Goal: Unclear

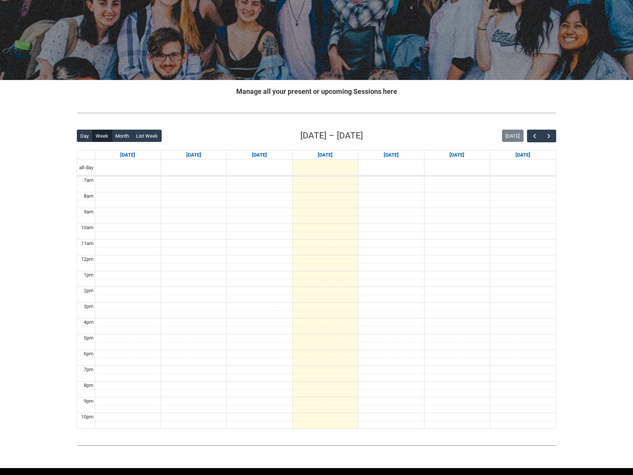
scroll to position [98, 0]
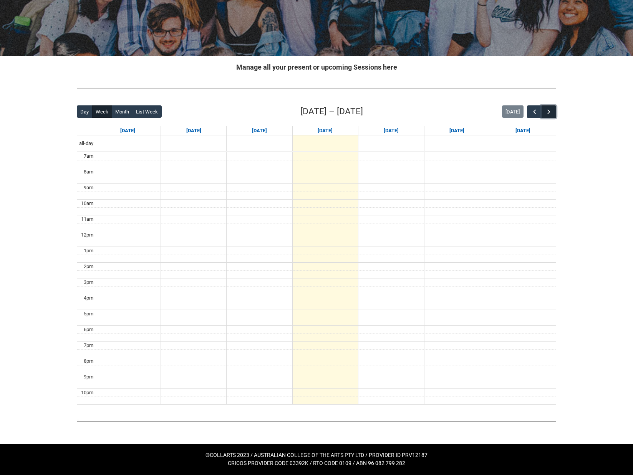
click at [550, 111] on span "button" at bounding box center [549, 112] width 8 height 8
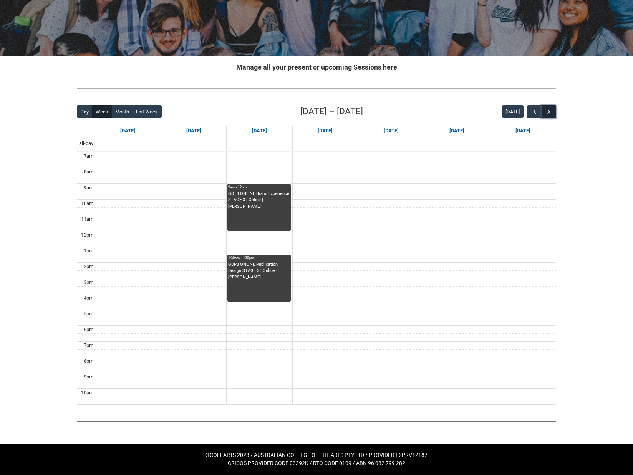
click at [550, 111] on span "button" at bounding box center [549, 112] width 8 height 8
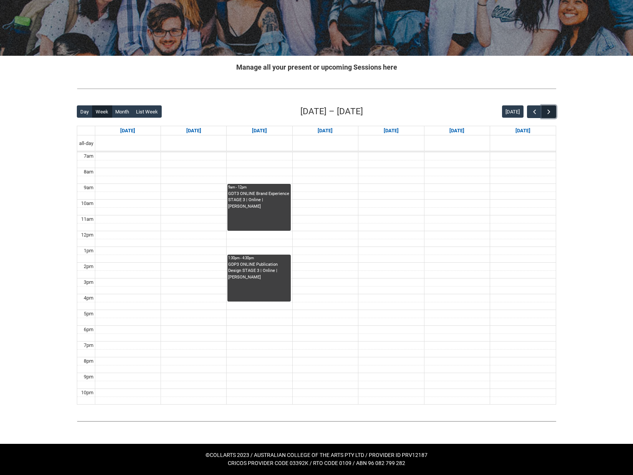
click at [550, 111] on span "button" at bounding box center [549, 112] width 8 height 8
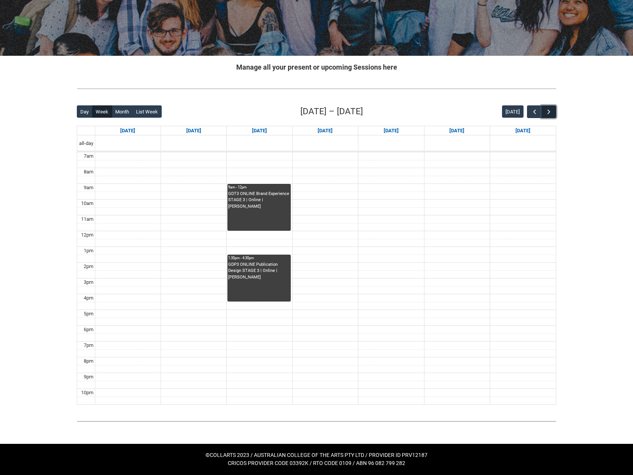
click at [550, 111] on span "button" at bounding box center [549, 112] width 8 height 8
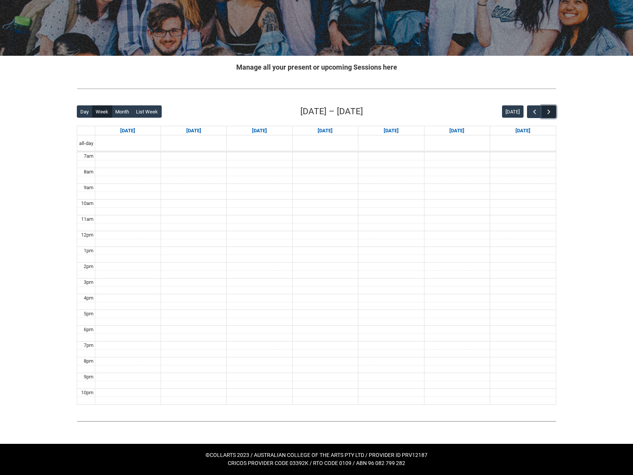
click at [550, 111] on span "button" at bounding box center [549, 112] width 8 height 8
click at [533, 110] on span "button" at bounding box center [535, 112] width 8 height 8
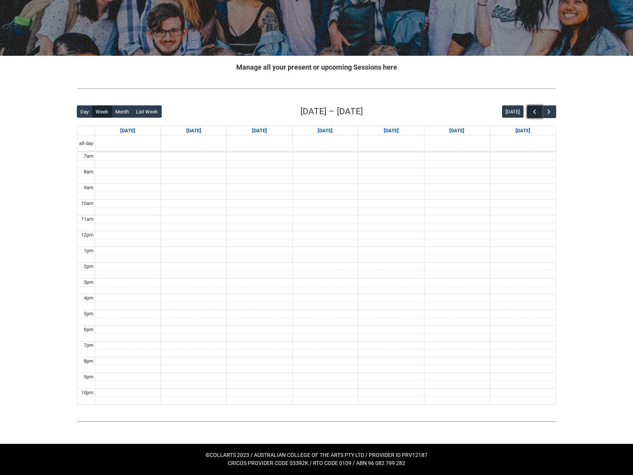
click at [533, 110] on span "button" at bounding box center [535, 112] width 8 height 8
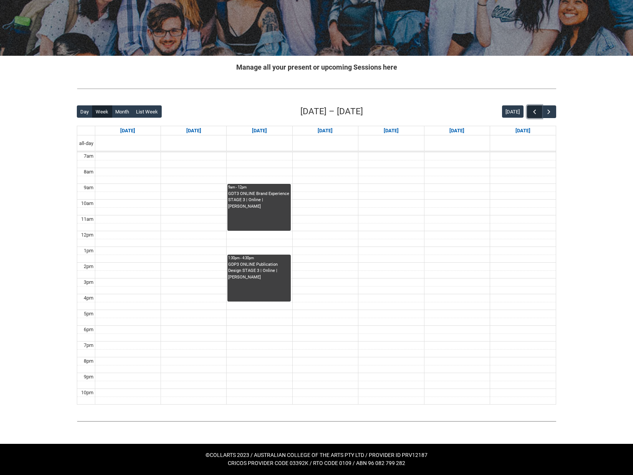
click at [533, 110] on span "button" at bounding box center [535, 112] width 8 height 8
click at [533, 106] on button "button" at bounding box center [534, 111] width 15 height 13
click at [532, 113] on span "button" at bounding box center [535, 112] width 8 height 8
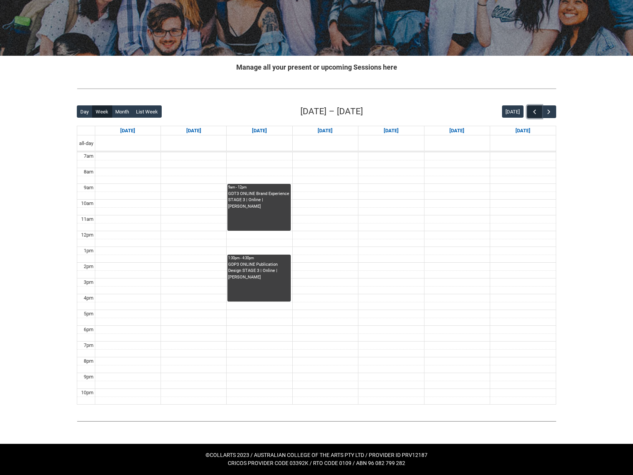
click at [530, 115] on button "button" at bounding box center [534, 111] width 15 height 13
click at [534, 110] on span "button" at bounding box center [535, 112] width 8 height 8
click at [146, 271] on td at bounding box center [325, 274] width 461 height 8
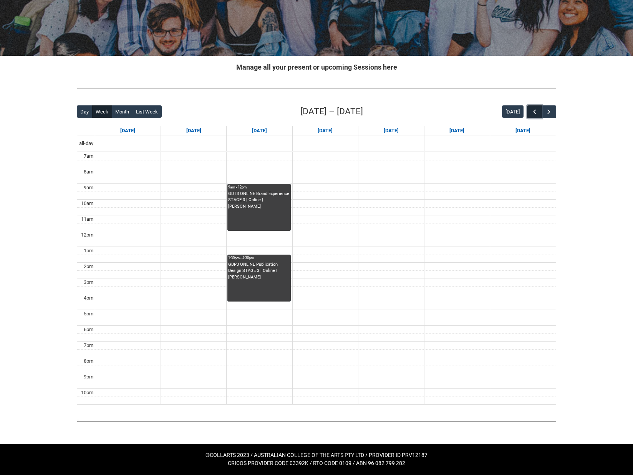
click at [536, 114] on span "button" at bounding box center [535, 112] width 8 height 8
click at [547, 111] on span "button" at bounding box center [549, 112] width 8 height 8
click at [533, 116] on button "button" at bounding box center [534, 111] width 15 height 13
click at [534, 116] on button "button" at bounding box center [534, 111] width 15 height 13
click at [535, 115] on button "button" at bounding box center [534, 111] width 15 height 13
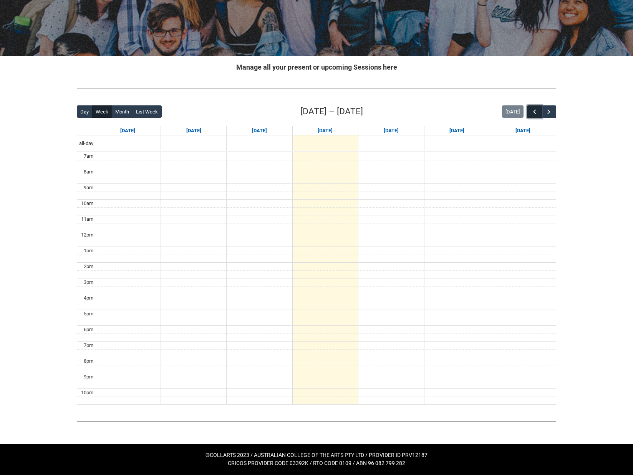
click at [535, 115] on span "button" at bounding box center [535, 112] width 8 height 8
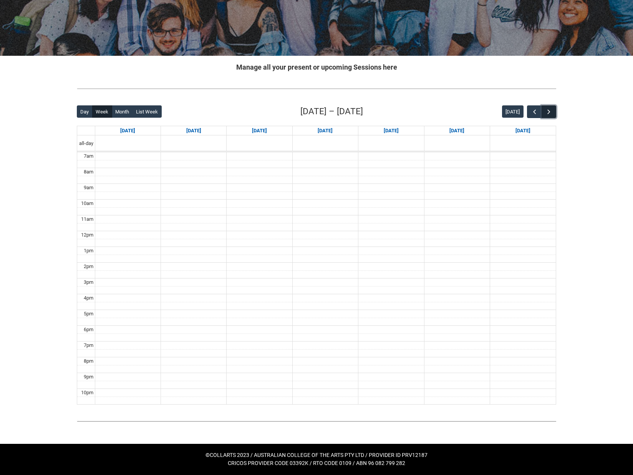
click at [548, 111] on span "button" at bounding box center [549, 112] width 8 height 8
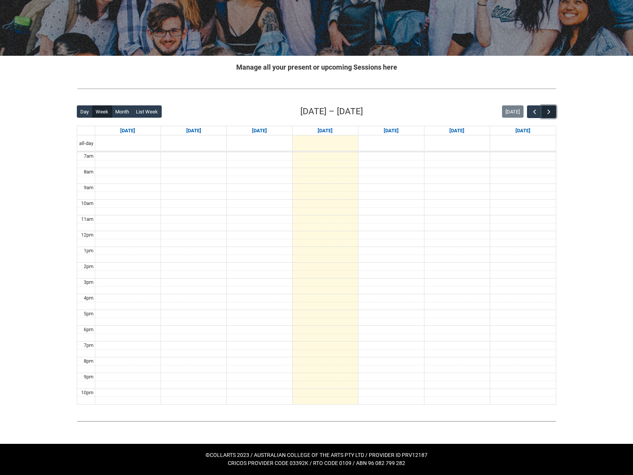
click at [548, 111] on span "button" at bounding box center [549, 112] width 8 height 8
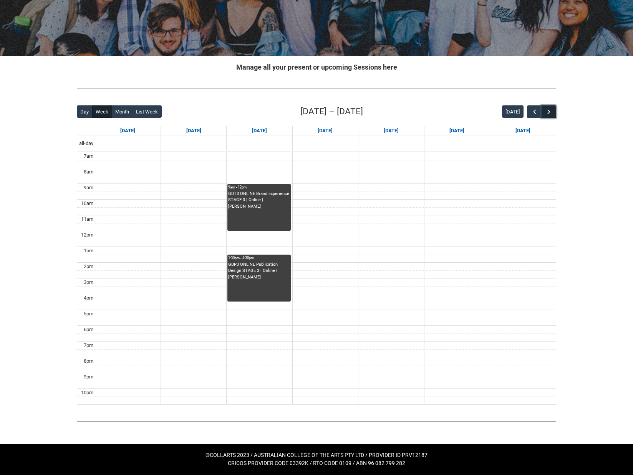
click at [548, 111] on span "button" at bounding box center [549, 112] width 8 height 8
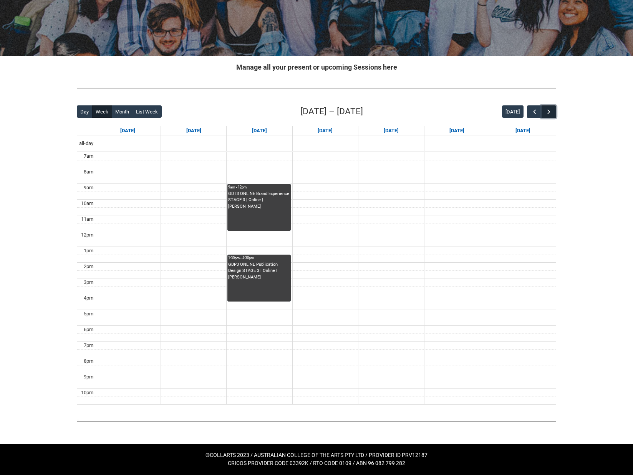
click at [548, 111] on span "button" at bounding box center [549, 112] width 8 height 8
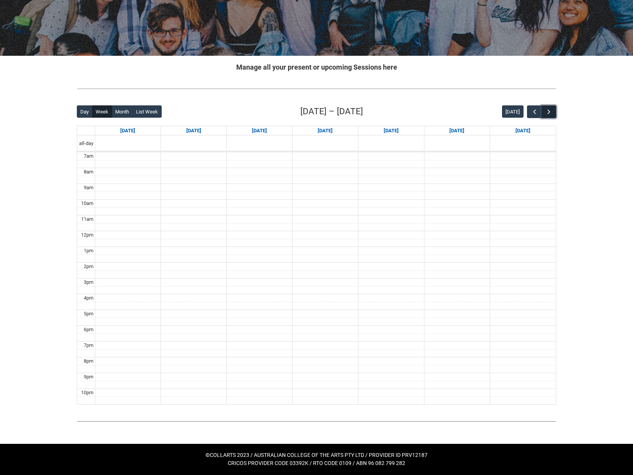
click at [548, 111] on span "button" at bounding box center [549, 112] width 8 height 8
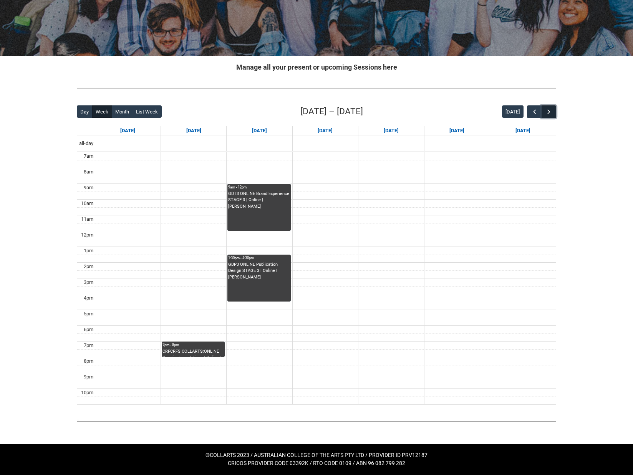
click at [548, 111] on span "button" at bounding box center [549, 112] width 8 height 8
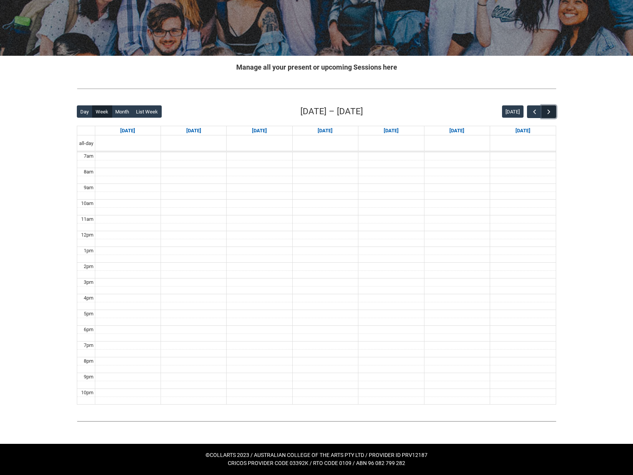
click at [548, 111] on span "button" at bounding box center [549, 112] width 8 height 8
click at [265, 91] on img at bounding box center [317, 89] width 480 height 8
